Goal: Task Accomplishment & Management: Manage account settings

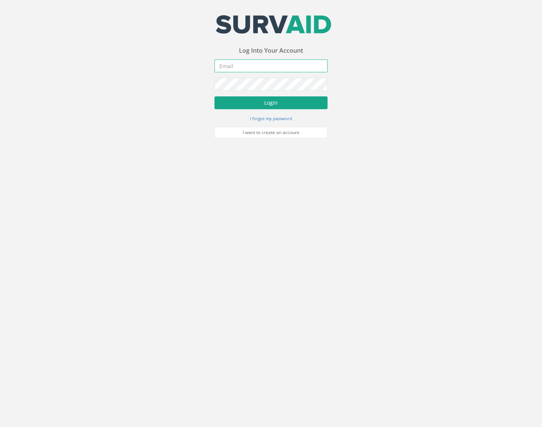
type input "[EMAIL_ADDRESS][DOMAIN_NAME]"
click at [256, 101] on button "Login" at bounding box center [270, 102] width 113 height 13
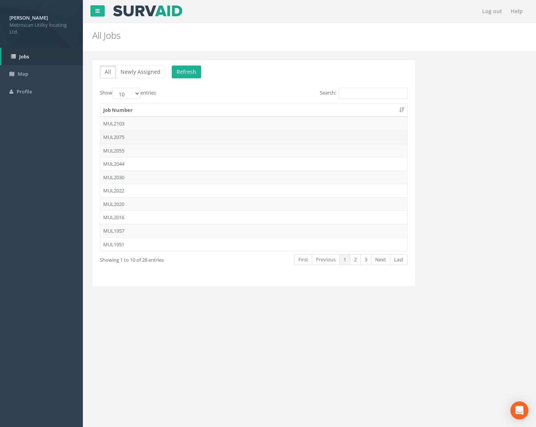
click at [121, 137] on td "MUL2075" at bounding box center [253, 137] width 307 height 14
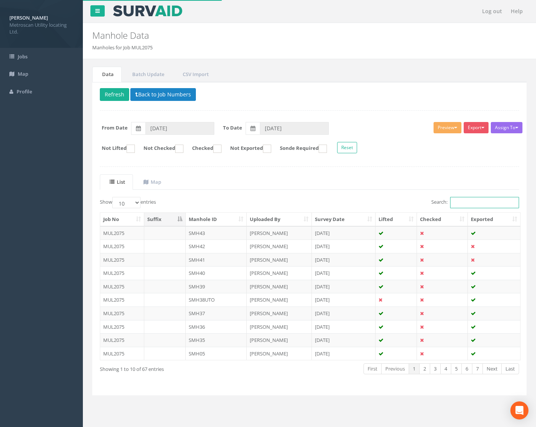
click at [462, 202] on input "Search:" at bounding box center [484, 202] width 69 height 11
type input "fmh"
click at [134, 198] on select "10 25 50 100" at bounding box center [126, 202] width 28 height 11
select select "100"
click at [113, 197] on select "10 25 50 100" at bounding box center [126, 202] width 28 height 11
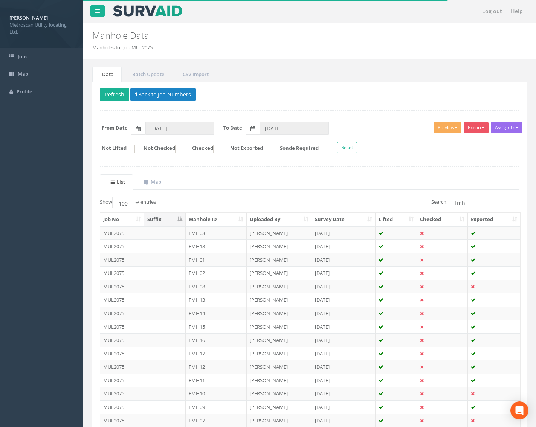
click at [206, 220] on th "Manhole ID" at bounding box center [216, 220] width 61 height 14
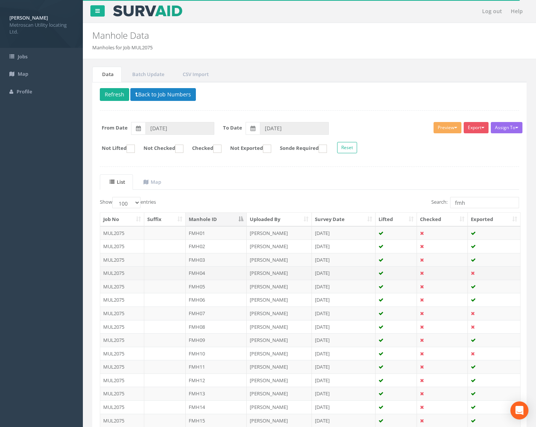
click at [215, 275] on td "FMH04" at bounding box center [216, 273] width 61 height 14
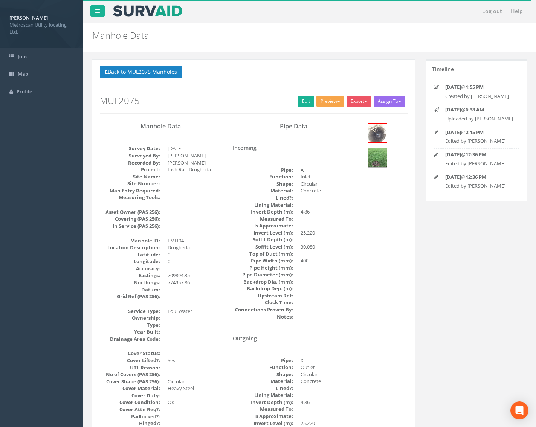
click at [329, 102] on button "Preview" at bounding box center [331, 101] width 28 height 11
click at [325, 115] on link "Metroscan Manhole" at bounding box center [316, 117] width 57 height 12
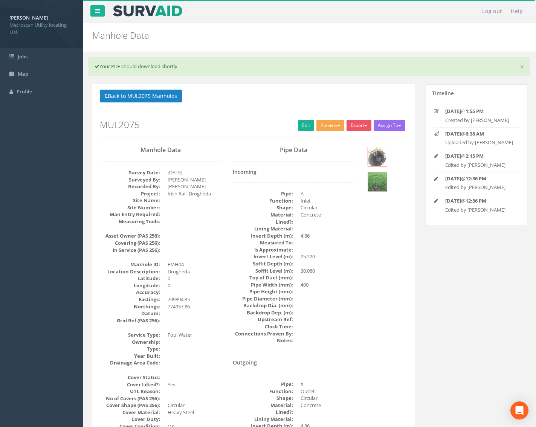
click at [327, 130] on button "Preview" at bounding box center [331, 125] width 28 height 11
click at [326, 138] on link "Metroscan Manhole" at bounding box center [316, 141] width 57 height 12
click at [301, 123] on link "Edit" at bounding box center [306, 125] width 16 height 11
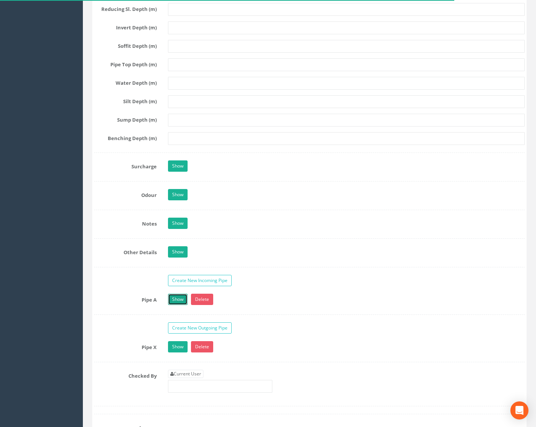
click at [178, 299] on link "Show" at bounding box center [178, 299] width 20 height 11
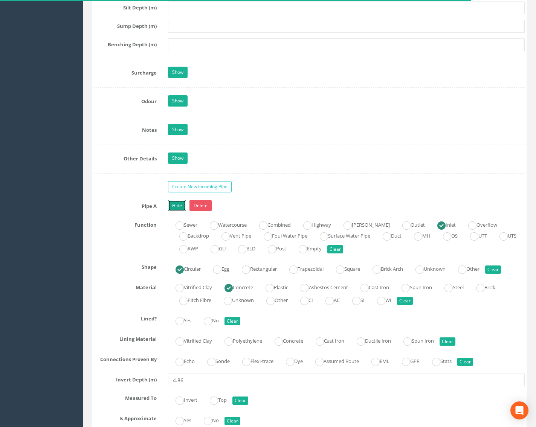
scroll to position [1162, 0]
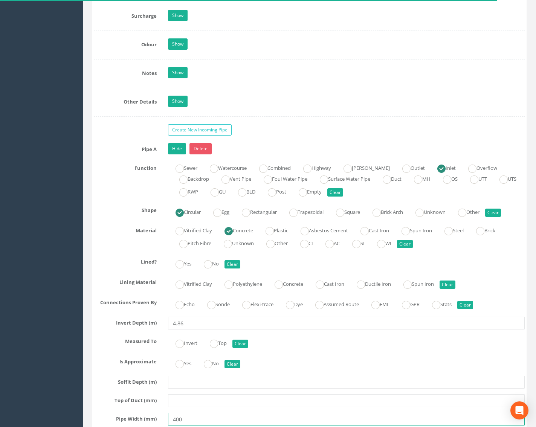
drag, startPoint x: 186, startPoint y: 418, endPoint x: 149, endPoint y: 413, distance: 37.2
click at [149, 413] on div "Pipe Width (mm) 400" at bounding box center [310, 419] width 442 height 13
type input "225"
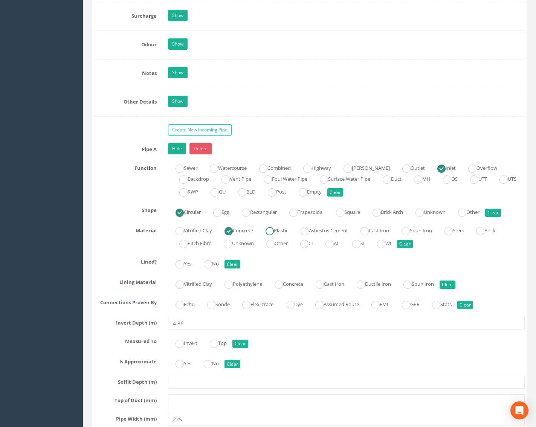
click at [279, 232] on label "Plastic" at bounding box center [273, 230] width 30 height 11
radio input "false"
radio input "true"
click at [176, 145] on link "Hide" at bounding box center [177, 148] width 18 height 11
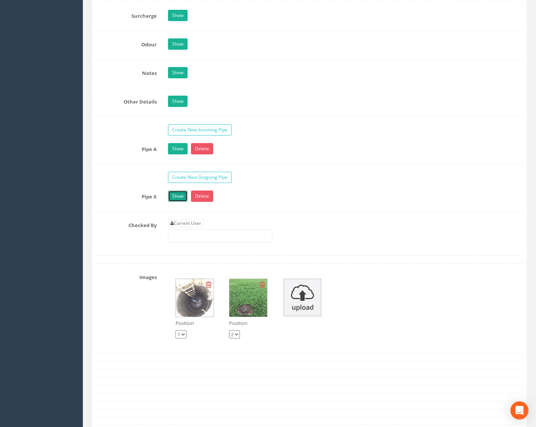
click at [175, 195] on link "Show" at bounding box center [178, 196] width 20 height 11
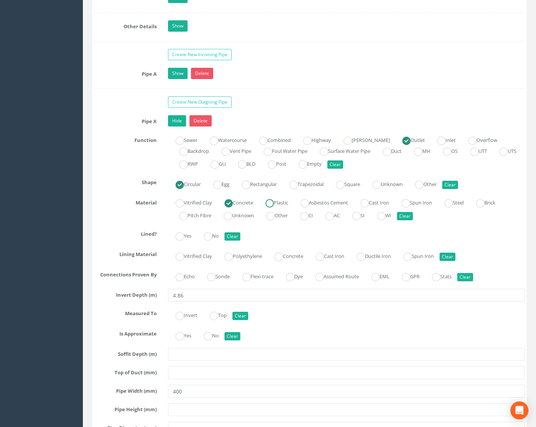
click at [277, 208] on label "Plastic" at bounding box center [273, 202] width 30 height 11
radio input "false"
radio input "true"
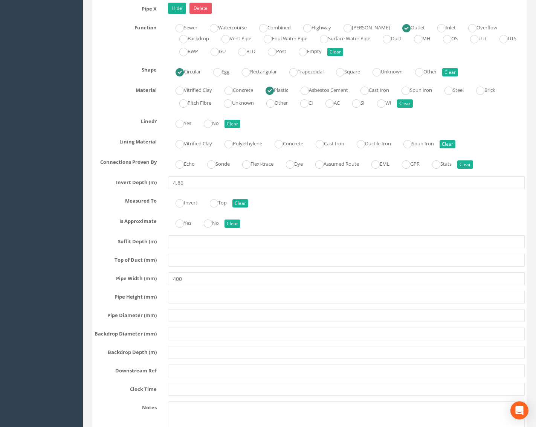
scroll to position [1351, 0]
drag, startPoint x: 187, startPoint y: 282, endPoint x: 132, endPoint y: 280, distance: 54.7
click at [132, 280] on div "Pipe Width (mm) 400" at bounding box center [310, 278] width 442 height 13
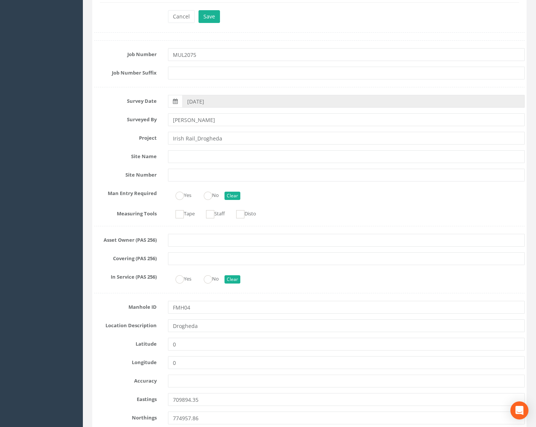
scroll to position [0, 0]
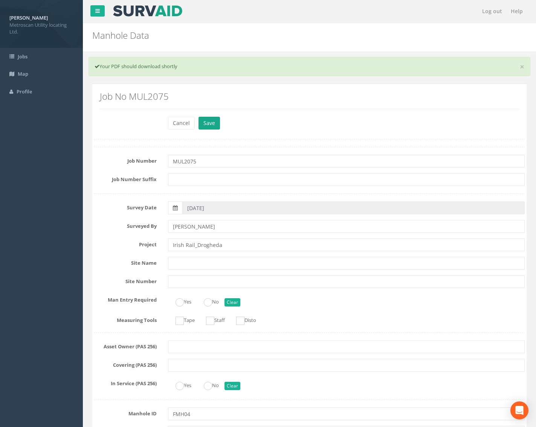
type input "225"
click at [212, 121] on button "Save" at bounding box center [209, 123] width 21 height 13
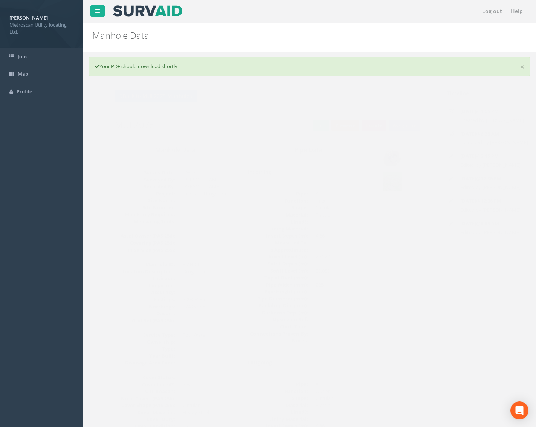
click at [336, 129] on button "Preview" at bounding box center [331, 125] width 28 height 11
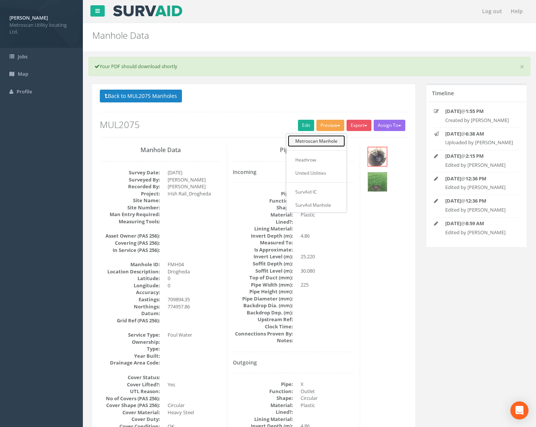
click at [325, 139] on link "Metroscan Manhole" at bounding box center [316, 141] width 57 height 12
click at [353, 122] on button "Export" at bounding box center [359, 125] width 25 height 11
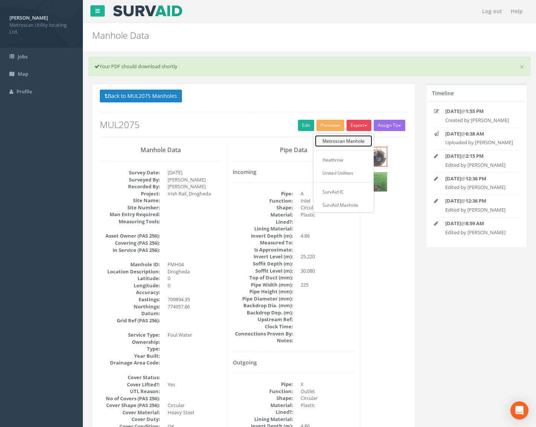
click at [352, 143] on link "Metroscan Manhole" at bounding box center [343, 141] width 57 height 12
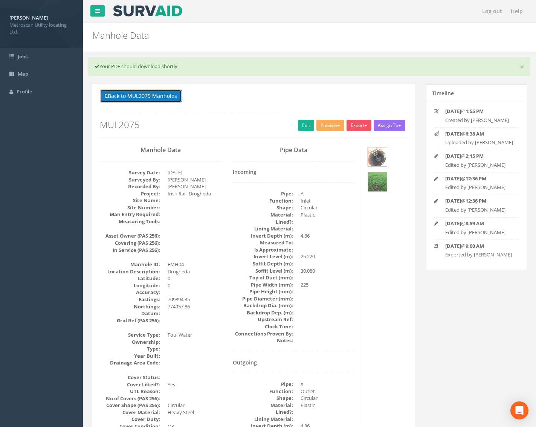
click at [145, 98] on button "Back to MUL2075 Manholes" at bounding box center [141, 96] width 82 height 13
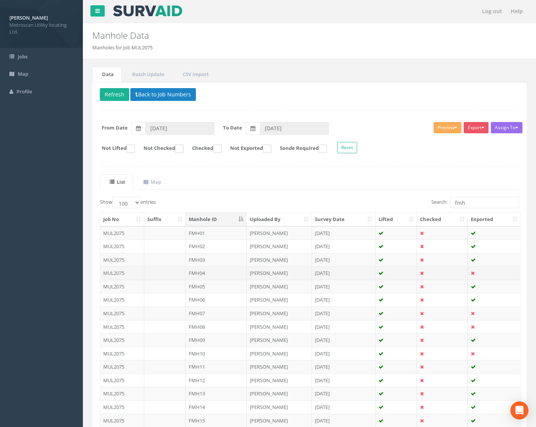
click at [210, 273] on td "FMH04" at bounding box center [216, 273] width 61 height 14
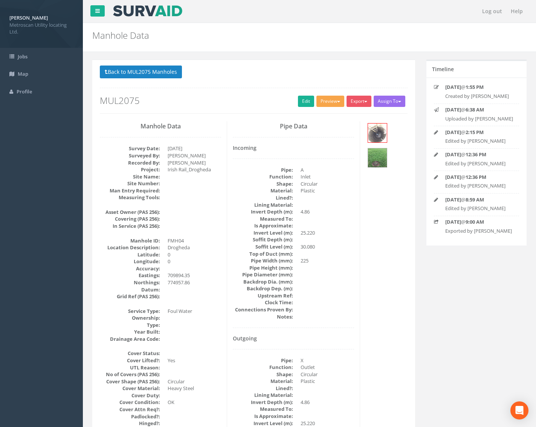
click at [331, 101] on button "Preview" at bounding box center [331, 101] width 28 height 11
click at [322, 116] on link "Metroscan Manhole" at bounding box center [316, 117] width 57 height 12
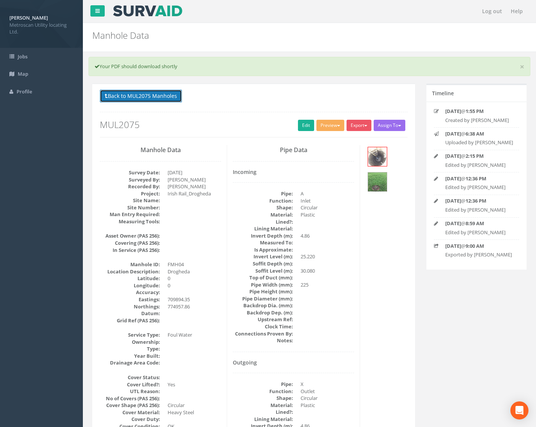
click at [152, 95] on button "Back to MUL2075 Manholes" at bounding box center [141, 96] width 82 height 13
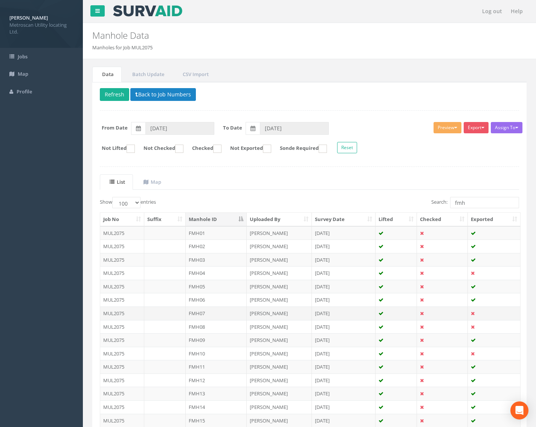
click at [220, 315] on td "FMH07" at bounding box center [216, 314] width 61 height 14
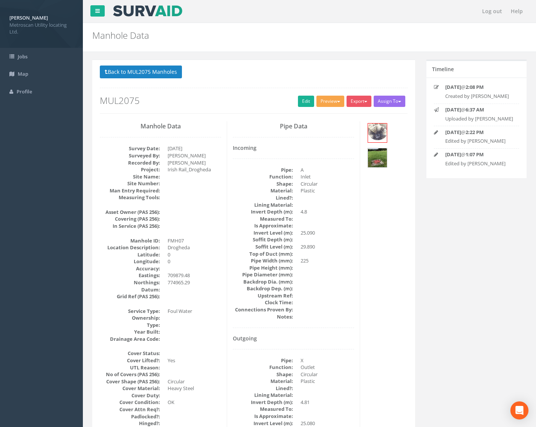
click at [331, 103] on button "Preview" at bounding box center [331, 101] width 28 height 11
click at [324, 114] on link "Metroscan Manhole" at bounding box center [316, 117] width 57 height 12
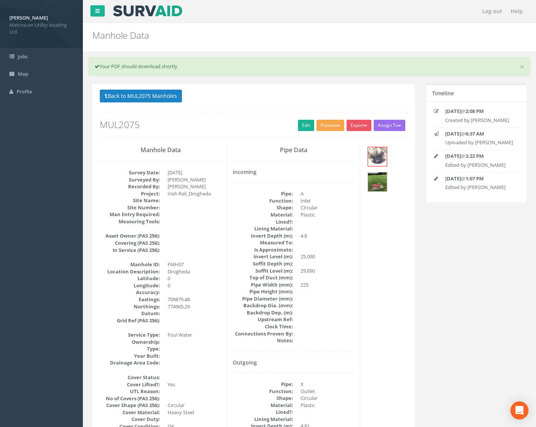
click at [329, 122] on button "Preview" at bounding box center [331, 125] width 28 height 11
click at [323, 136] on link "Metroscan Manhole" at bounding box center [316, 141] width 57 height 12
click at [351, 119] on div "Back to MUL2075 Manholes Back to Map Assign To No Companies Added Export Metros…" at bounding box center [254, 114] width 308 height 48
click at [355, 126] on button "Export" at bounding box center [359, 125] width 25 height 11
click at [353, 139] on link "Metroscan Manhole" at bounding box center [343, 141] width 57 height 12
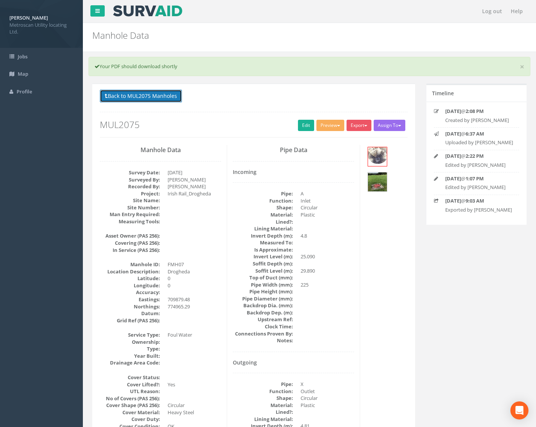
click at [166, 94] on button "Back to MUL2075 Manholes" at bounding box center [141, 96] width 82 height 13
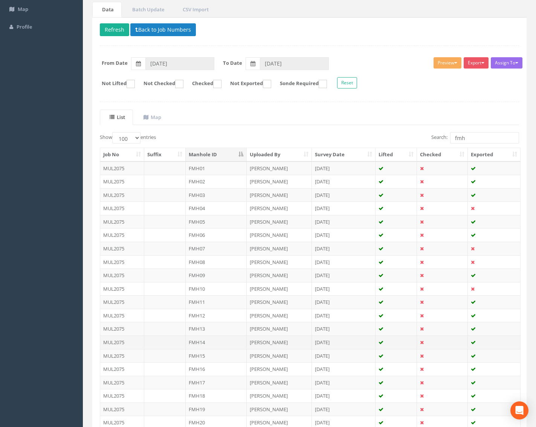
scroll to position [151, 0]
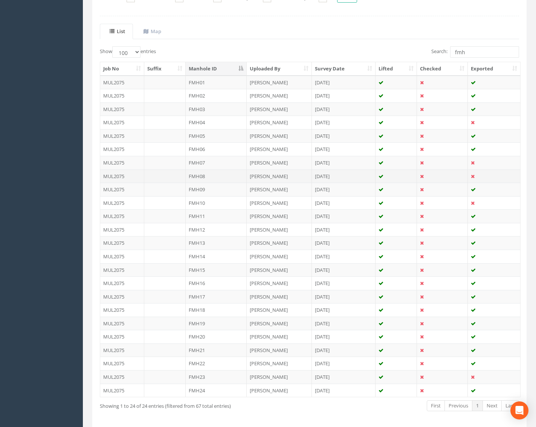
click at [224, 177] on td "FMH08" at bounding box center [216, 177] width 61 height 14
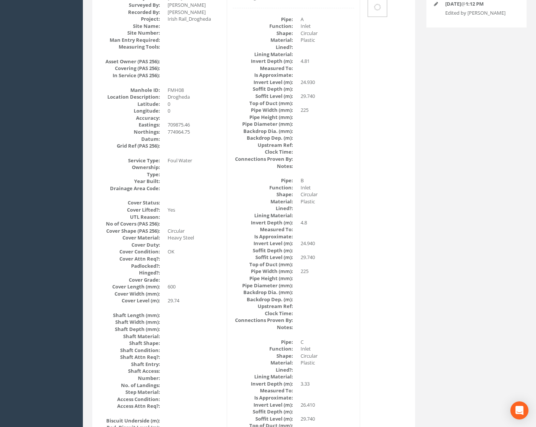
scroll to position [0, 0]
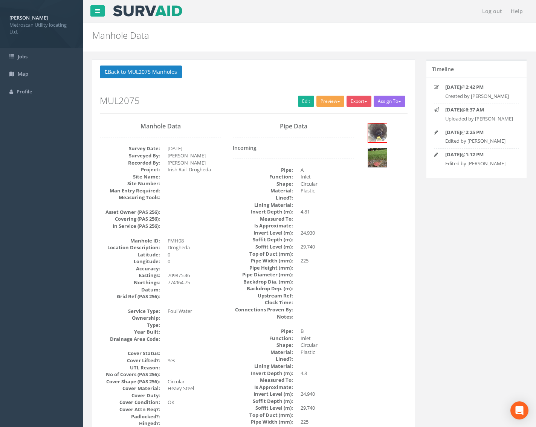
click at [330, 104] on button "Preview" at bounding box center [331, 101] width 28 height 11
click at [327, 117] on link "Metroscan Manhole" at bounding box center [316, 117] width 57 height 12
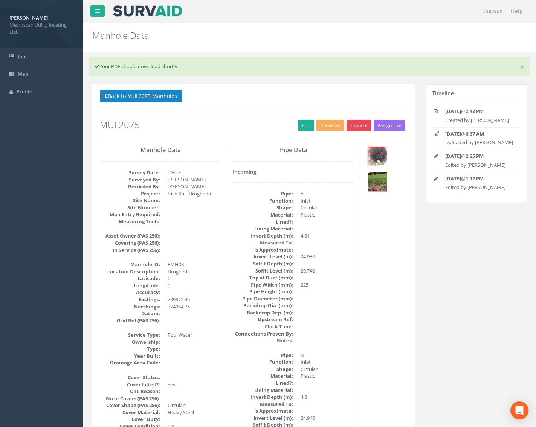
click at [351, 128] on button "Export" at bounding box center [359, 125] width 25 height 11
click at [357, 143] on link "Metroscan Manhole" at bounding box center [343, 141] width 57 height 12
click at [358, 126] on button "Export" at bounding box center [359, 125] width 25 height 11
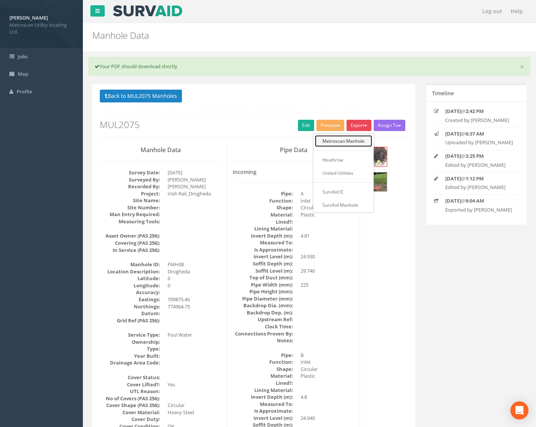
click at [357, 136] on link "Metroscan Manhole" at bounding box center [343, 141] width 57 height 12
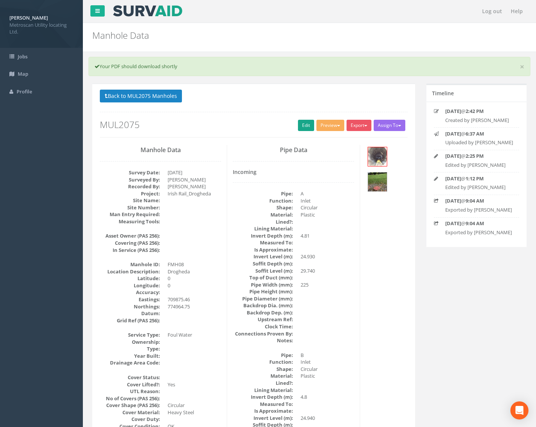
click at [300, 128] on link "Edit" at bounding box center [306, 125] width 16 height 11
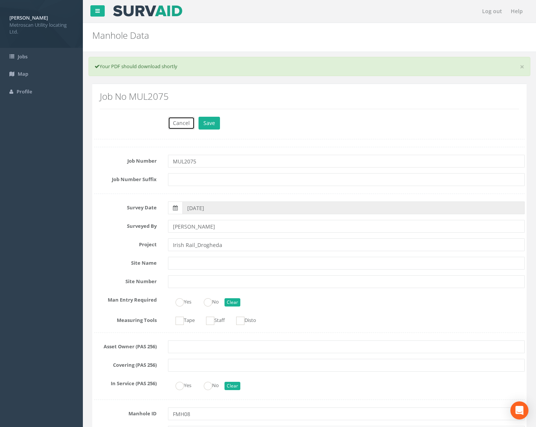
click at [184, 123] on button "Cancel" at bounding box center [181, 123] width 27 height 13
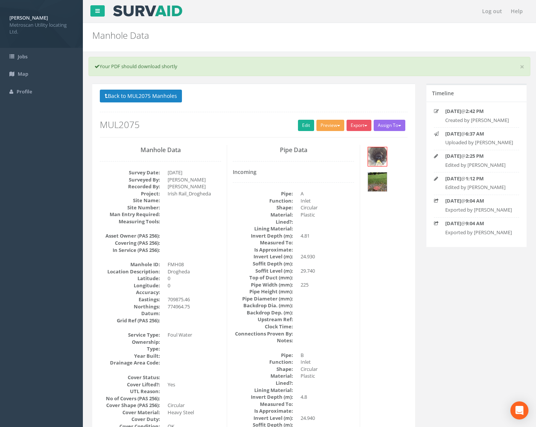
click at [343, 123] on button "Preview" at bounding box center [331, 125] width 28 height 11
click at [317, 145] on link "Metroscan Manhole" at bounding box center [316, 141] width 57 height 12
click at [145, 102] on button "Back to MUL2075 Manholes" at bounding box center [141, 96] width 82 height 13
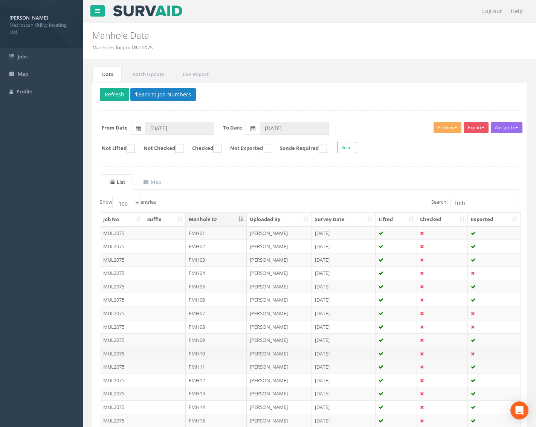
click at [224, 353] on td "FMH10" at bounding box center [216, 354] width 61 height 14
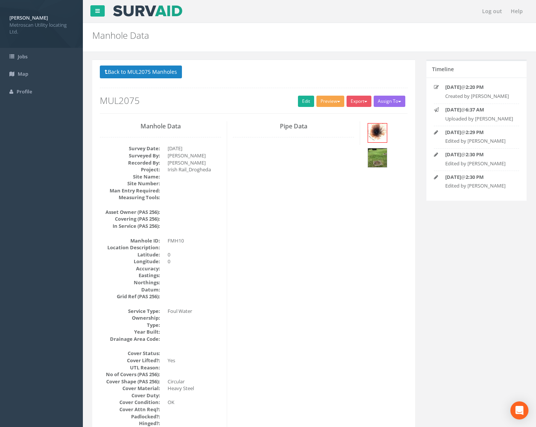
click at [328, 100] on button "Preview" at bounding box center [331, 101] width 28 height 11
click at [323, 113] on link "Metroscan Manhole" at bounding box center [316, 117] width 57 height 12
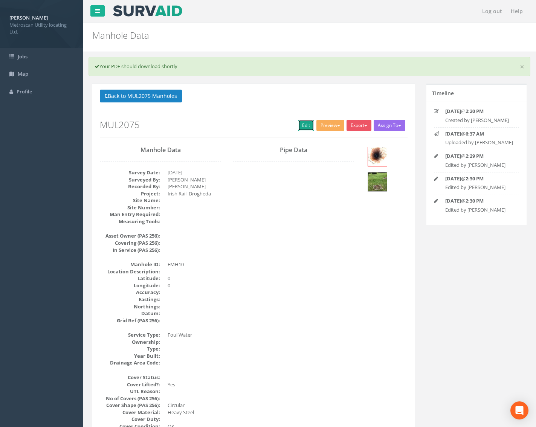
click at [298, 124] on link "Edit" at bounding box center [306, 125] width 16 height 11
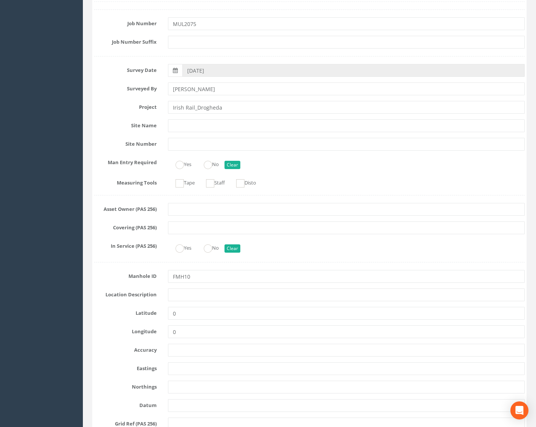
scroll to position [151, 0]
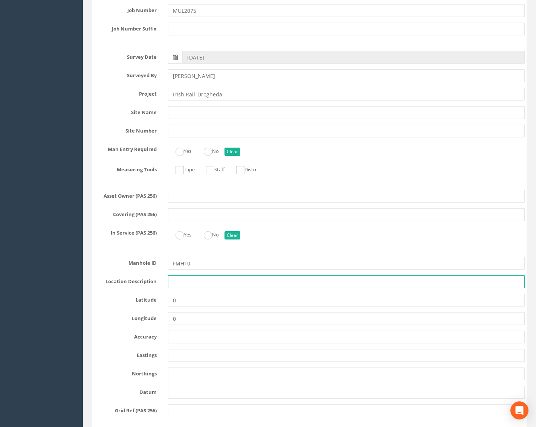
click at [191, 284] on input "text" at bounding box center [346, 282] width 357 height 13
type input "Drogheda"
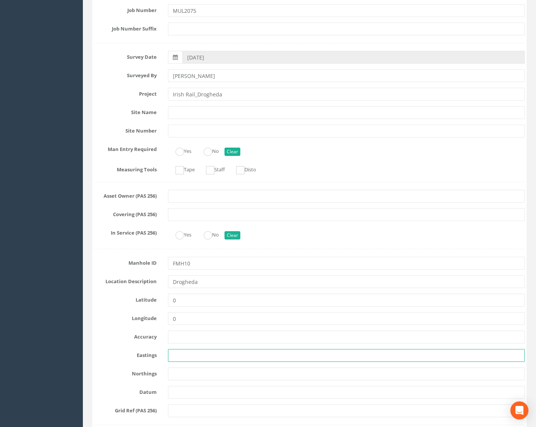
click at [178, 358] on input "text" at bounding box center [346, 355] width 357 height 13
paste input "709820.73"
type input "709820.73"
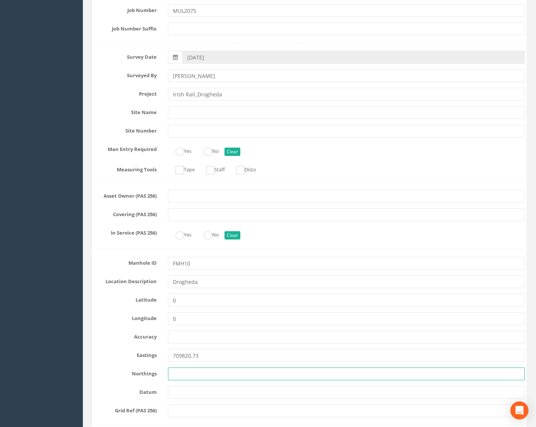
click at [188, 379] on input "text" at bounding box center [346, 374] width 357 height 13
paste input "775021.26"
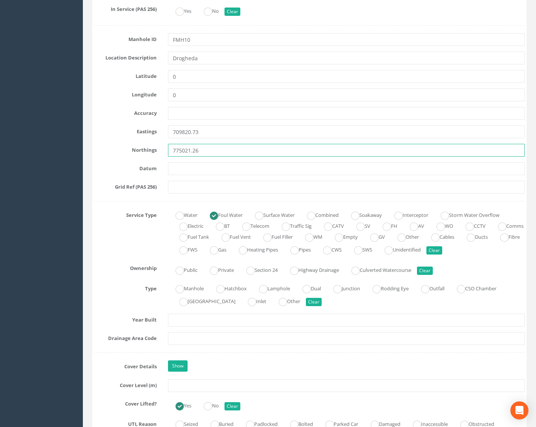
scroll to position [377, 0]
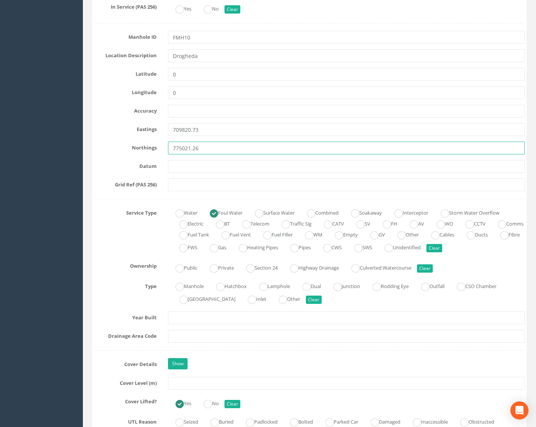
type input "775021.26"
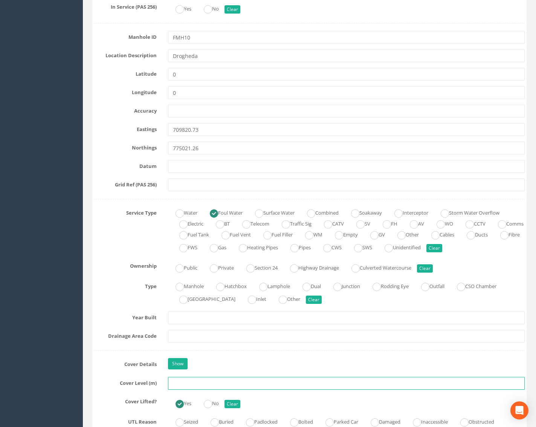
click at [185, 385] on input "text" at bounding box center [346, 383] width 357 height 13
type input "26.40"
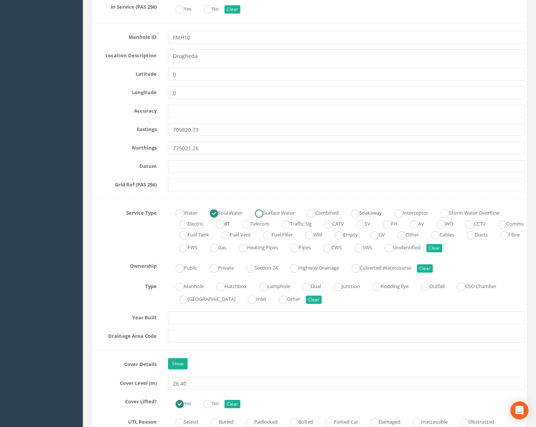
click at [271, 211] on label "Surface Water" at bounding box center [271, 212] width 47 height 11
radio input "false"
radio input "true"
click at [233, 211] on label "Foul Water" at bounding box center [222, 212] width 40 height 11
radio input "true"
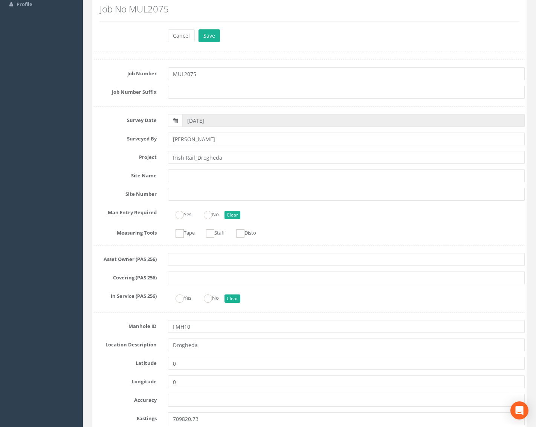
scroll to position [0, 0]
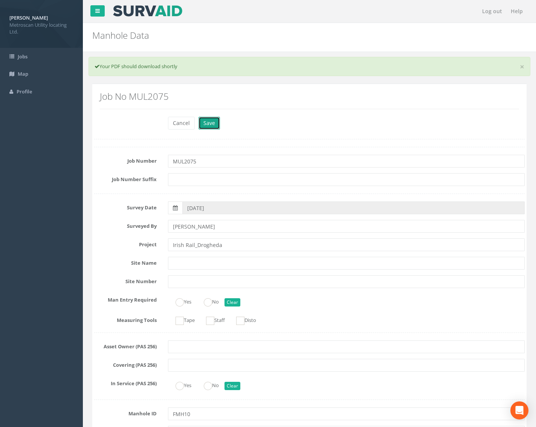
click at [205, 126] on button "Save" at bounding box center [209, 123] width 21 height 13
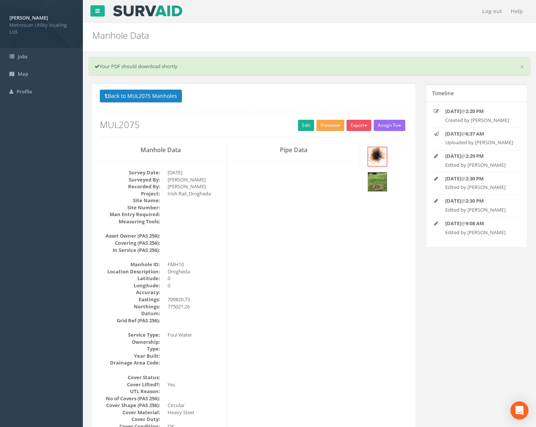
click at [337, 122] on button "Preview" at bounding box center [331, 125] width 28 height 11
click at [317, 139] on link "Metroscan Manhole" at bounding box center [316, 141] width 57 height 12
click at [366, 126] on span "button" at bounding box center [365, 126] width 3 height 2
click at [349, 142] on link "Metroscan Manhole" at bounding box center [343, 141] width 57 height 12
click at [136, 93] on button "Back to MUL2075 Manholes" at bounding box center [141, 96] width 82 height 13
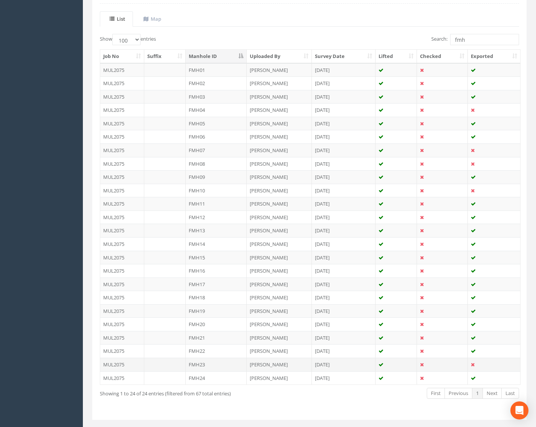
scroll to position [181, 0]
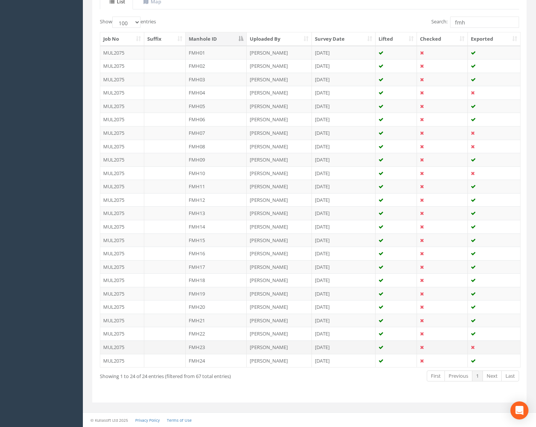
click at [225, 344] on td "FMH23" at bounding box center [216, 348] width 61 height 14
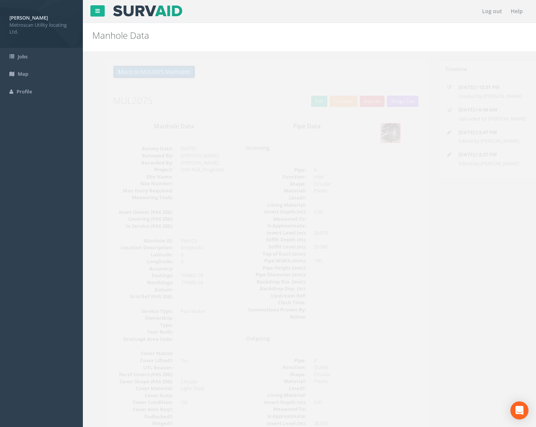
click at [128, 68] on button "Back to MUL2075 Manholes" at bounding box center [141, 72] width 82 height 13
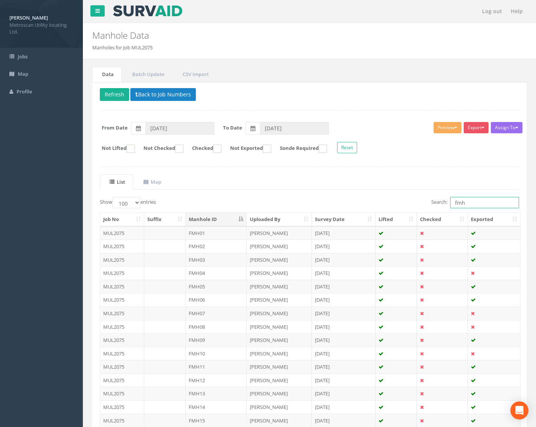
drag, startPoint x: 472, startPoint y: 205, endPoint x: 369, endPoint y: 200, distance: 103.8
click at [369, 201] on div "Search: fmh" at bounding box center [417, 203] width 204 height 13
type input "SMH"
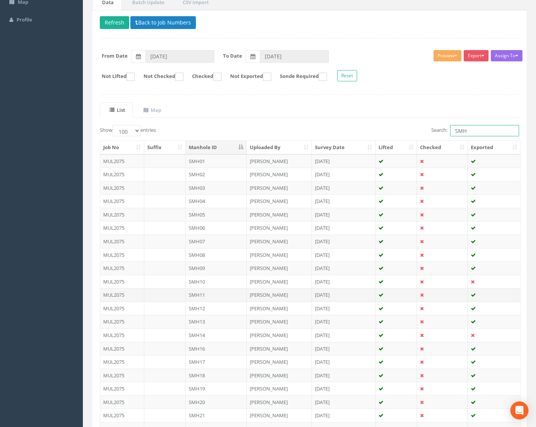
scroll to position [75, 0]
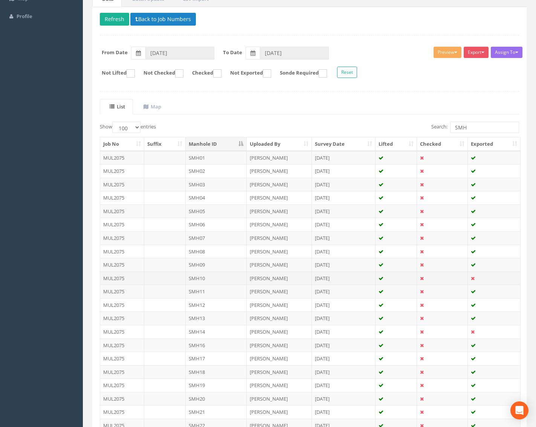
click at [224, 277] on td "SMH10" at bounding box center [216, 279] width 61 height 14
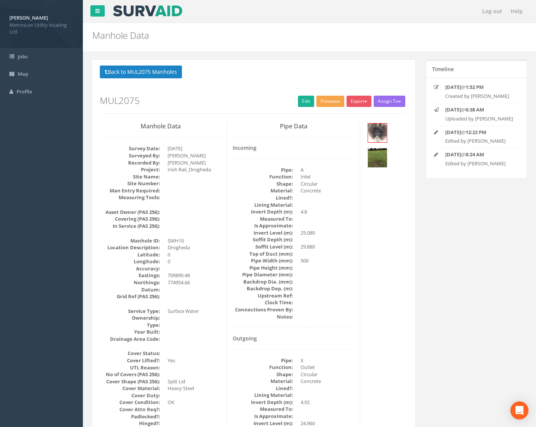
click at [338, 99] on button "Preview" at bounding box center [331, 101] width 28 height 11
click at [328, 117] on link "Metroscan Manhole" at bounding box center [316, 117] width 57 height 12
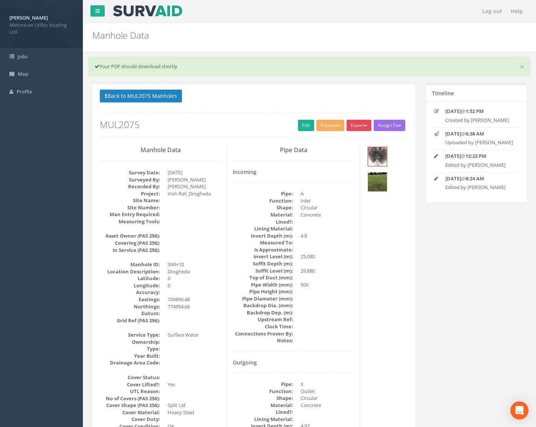
click at [360, 126] on button "Export" at bounding box center [359, 125] width 25 height 11
click at [348, 140] on link "Metroscan Manhole" at bounding box center [343, 141] width 57 height 12
click at [165, 98] on button "Back to MUL2075 Manholes" at bounding box center [141, 96] width 82 height 13
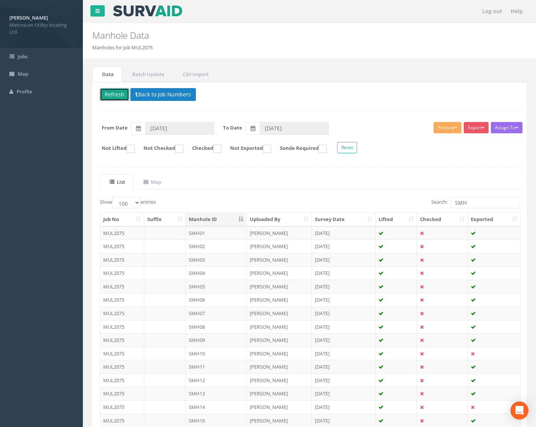
click at [125, 98] on button "Refresh" at bounding box center [114, 94] width 29 height 13
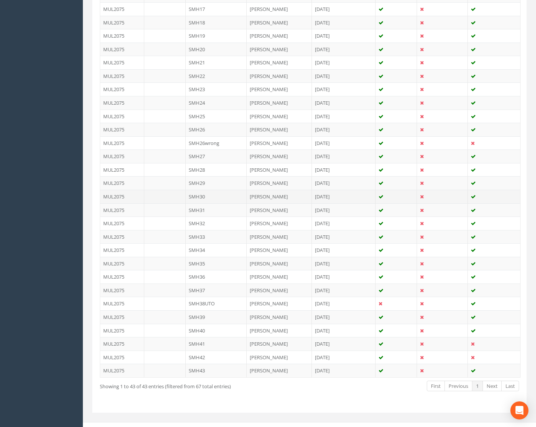
scroll to position [435, 0]
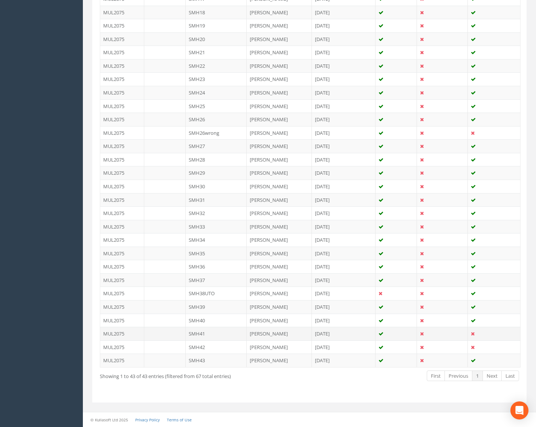
click at [224, 332] on td "SMH41" at bounding box center [216, 334] width 61 height 14
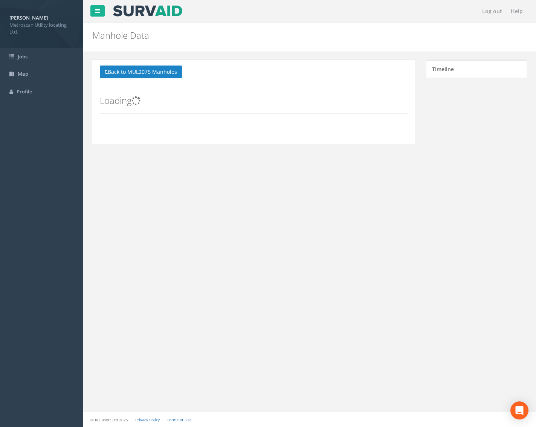
scroll to position [0, 0]
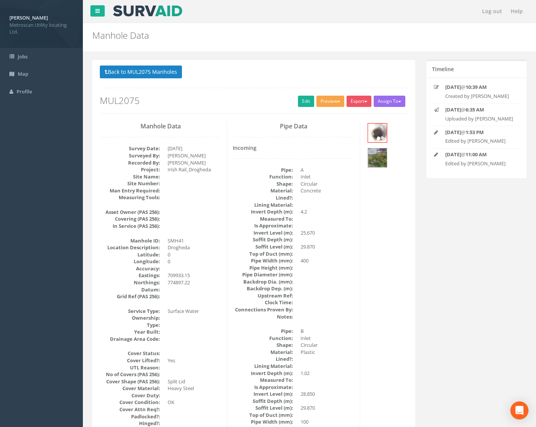
click at [324, 101] on button "Preview" at bounding box center [331, 101] width 28 height 11
click at [329, 116] on link "Metroscan Manhole" at bounding box center [316, 117] width 57 height 12
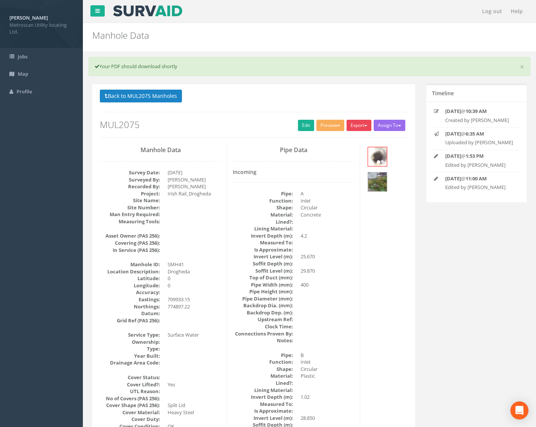
click at [355, 124] on button "Export" at bounding box center [359, 125] width 25 height 11
click at [349, 141] on link "Metroscan Manhole" at bounding box center [343, 141] width 57 height 12
click at [249, 124] on h2 "MUL2075" at bounding box center [254, 125] width 308 height 10
click at [169, 98] on button "Back to MUL2075 Manholes" at bounding box center [141, 96] width 82 height 13
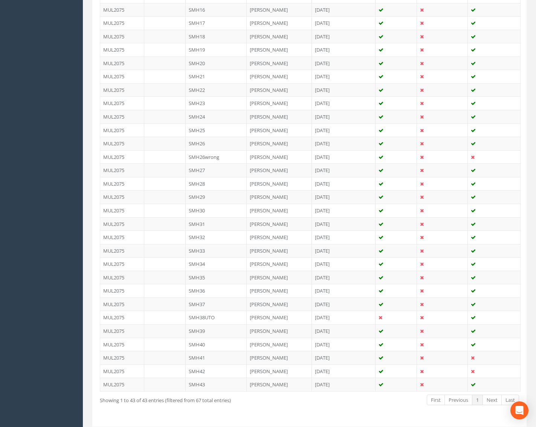
scroll to position [435, 0]
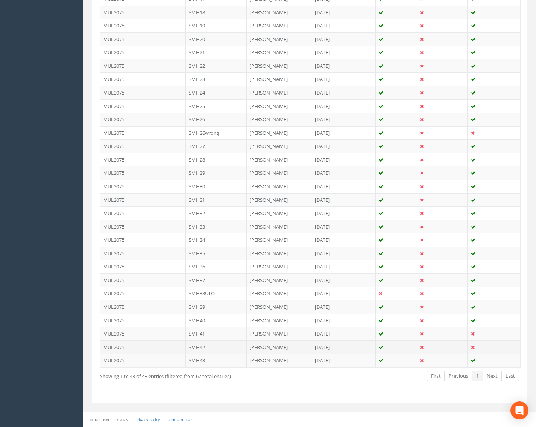
click at [225, 349] on td "SMH42" at bounding box center [216, 348] width 61 height 14
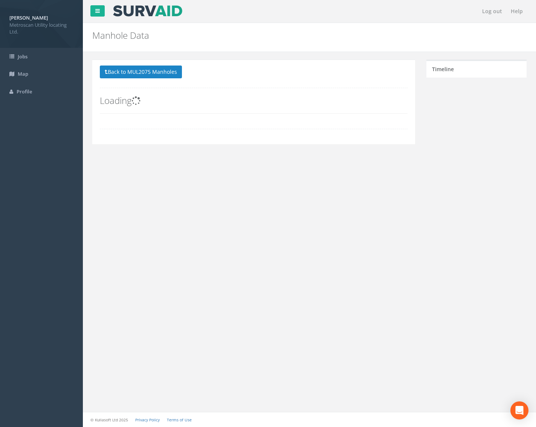
scroll to position [0, 0]
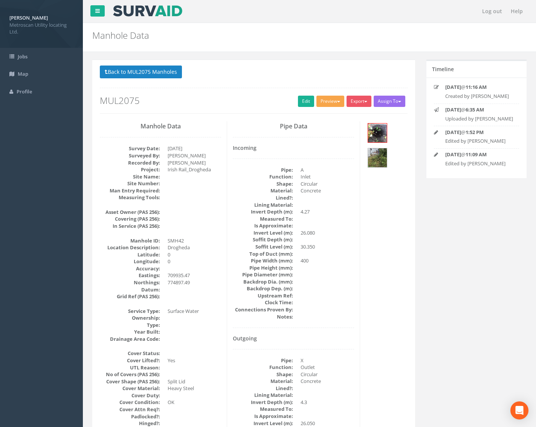
click at [335, 101] on button "Preview" at bounding box center [331, 101] width 28 height 11
click at [318, 115] on link "Metroscan Manhole" at bounding box center [316, 117] width 57 height 12
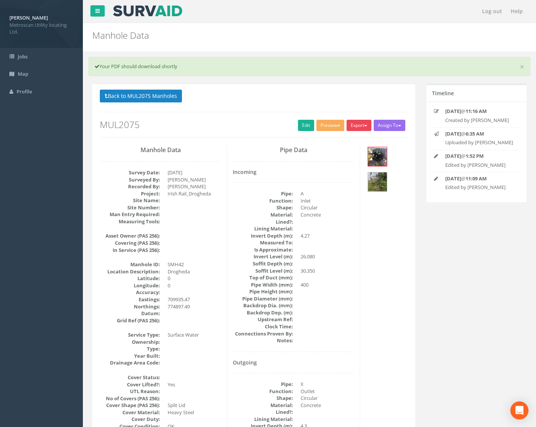
click at [354, 125] on button "Export" at bounding box center [359, 125] width 25 height 11
click at [347, 139] on link "Metroscan Manhole" at bounding box center [343, 141] width 57 height 12
click at [358, 124] on button "Export" at bounding box center [359, 125] width 25 height 11
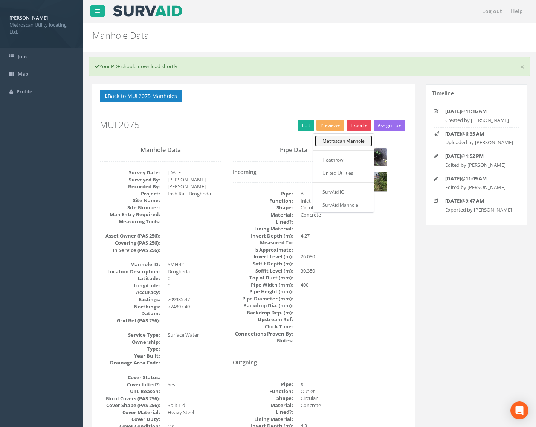
click at [354, 142] on link "Metroscan Manhole" at bounding box center [343, 141] width 57 height 12
